Goal: Information Seeking & Learning: Learn about a topic

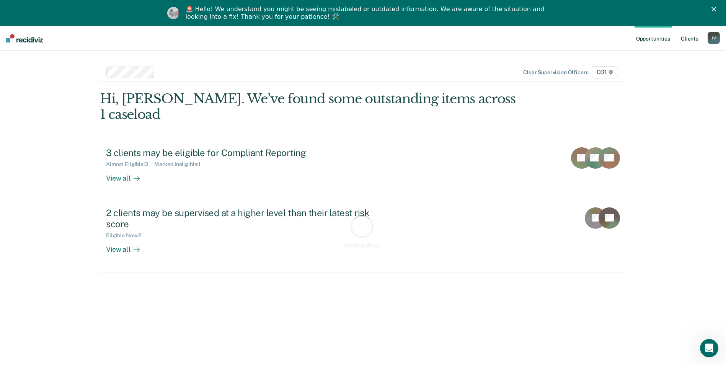
click at [693, 40] on link "Client s" at bounding box center [689, 38] width 21 height 24
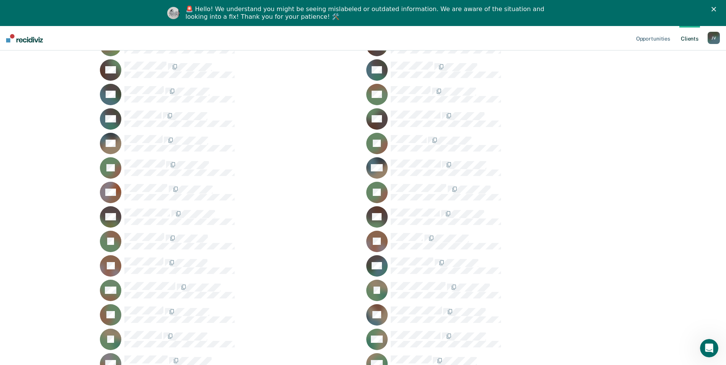
scroll to position [689, 0]
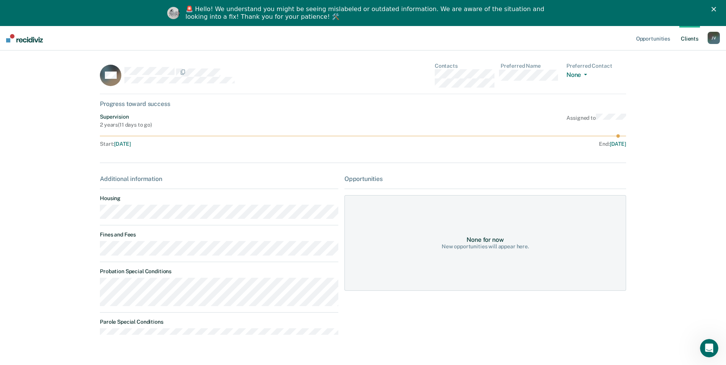
click at [433, 116] on div "Supervision 2 years ( 11 days to go ) Assigned to" at bounding box center [363, 121] width 526 height 15
click at [693, 39] on link "Client s" at bounding box center [689, 38] width 21 height 24
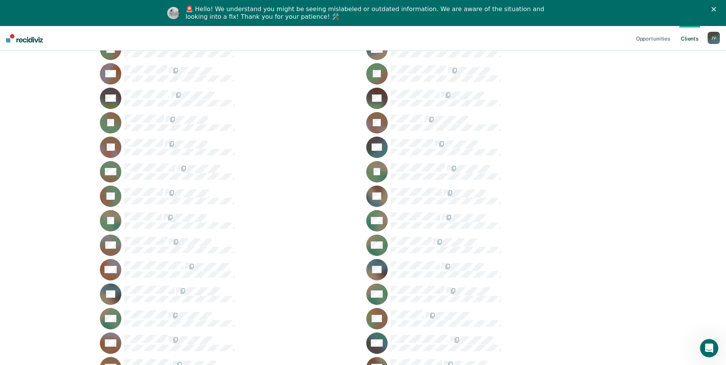
scroll to position [842, 0]
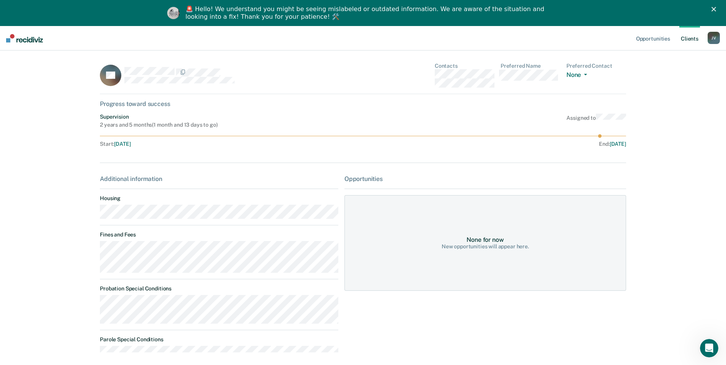
click at [695, 37] on link "Client s" at bounding box center [689, 38] width 21 height 24
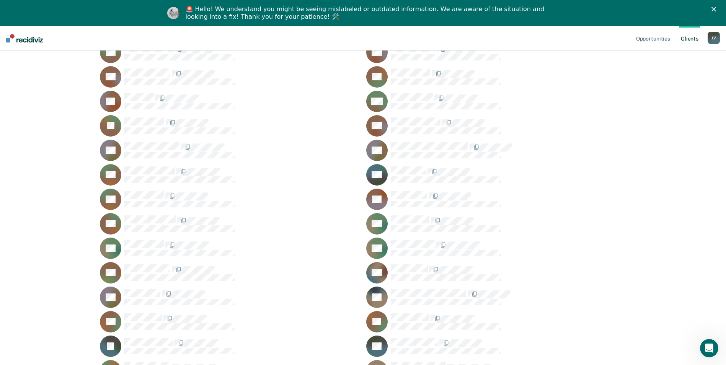
scroll to position [306, 0]
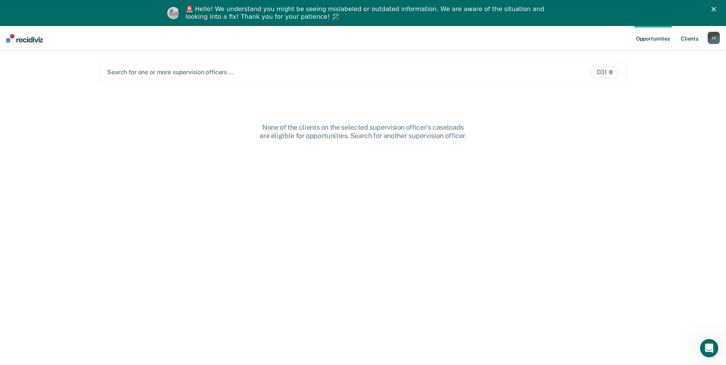
click at [695, 46] on link "Client s" at bounding box center [689, 38] width 21 height 24
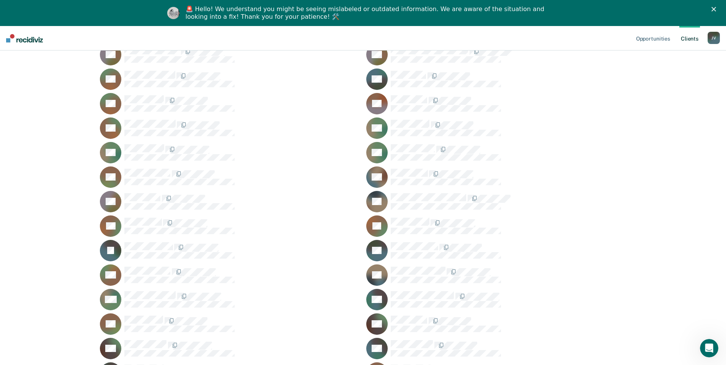
scroll to position [421, 0]
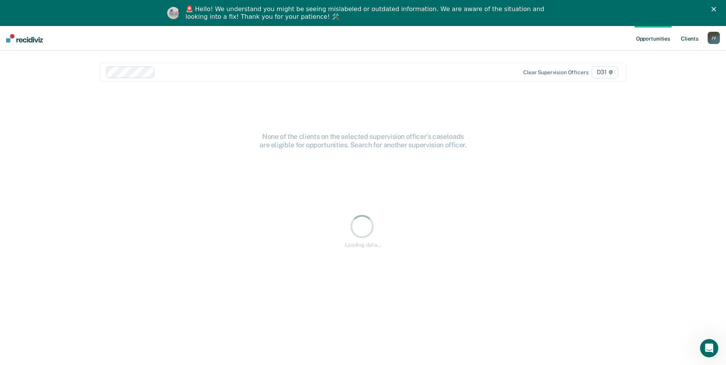
click at [694, 42] on link "Client s" at bounding box center [689, 38] width 21 height 24
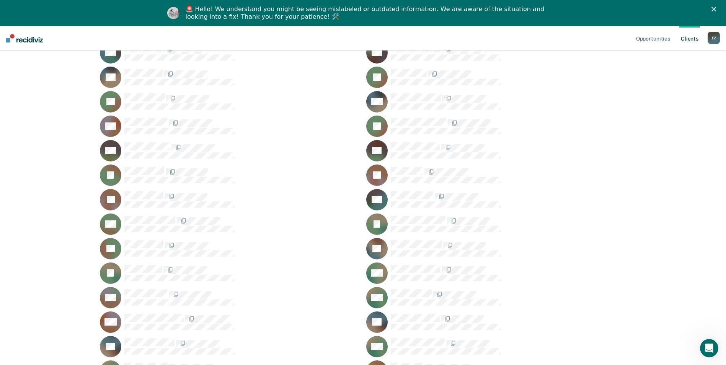
scroll to position [765, 0]
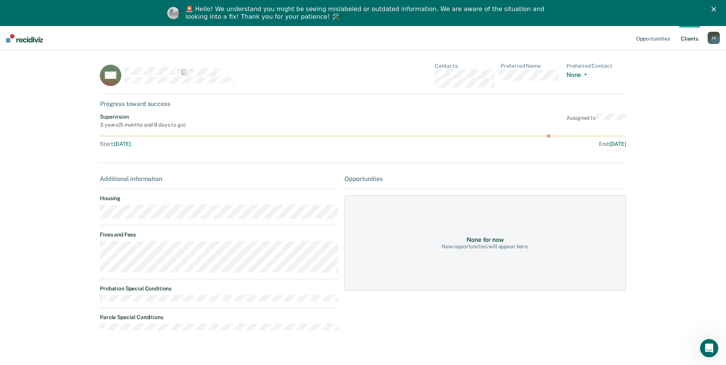
click at [688, 41] on link "Client s" at bounding box center [689, 38] width 21 height 24
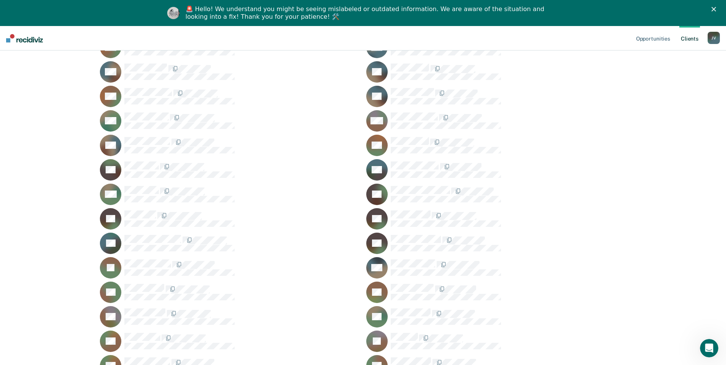
scroll to position [1148, 0]
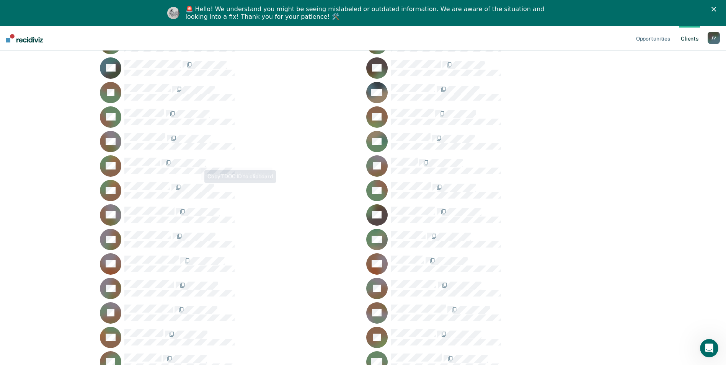
scroll to position [1339, 0]
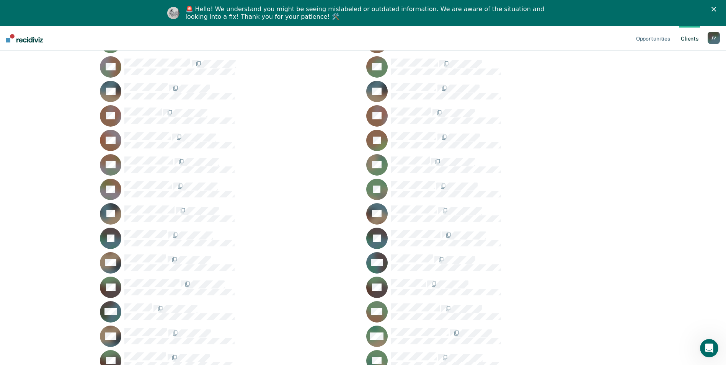
scroll to position [1607, 0]
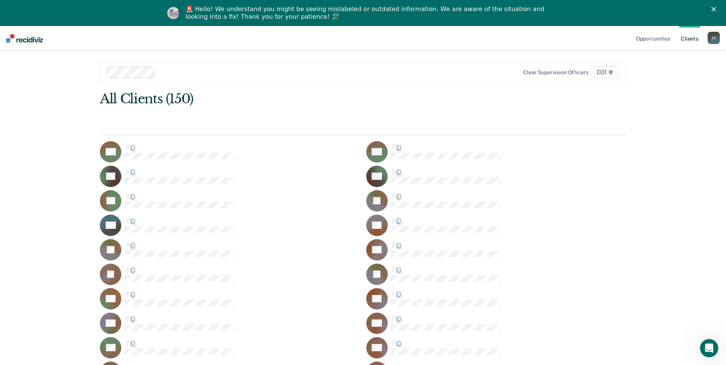
scroll to position [1607, 0]
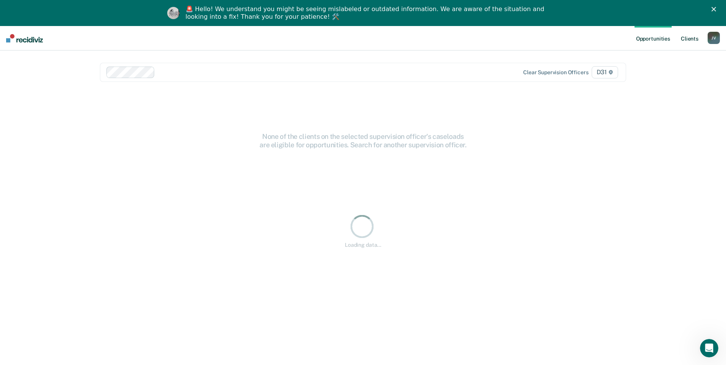
click at [689, 41] on link "Client s" at bounding box center [689, 38] width 21 height 24
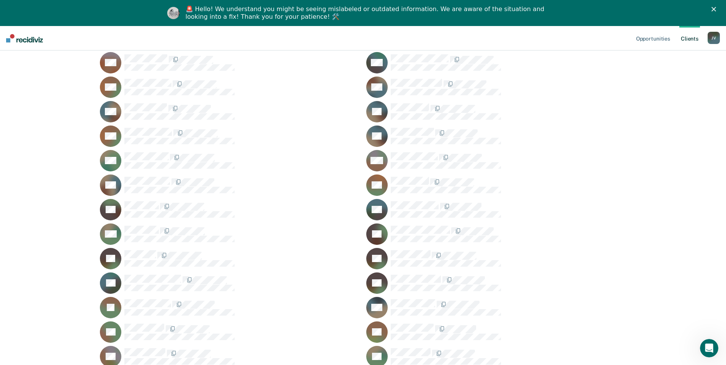
scroll to position [1110, 0]
